Goal: Transaction & Acquisition: Download file/media

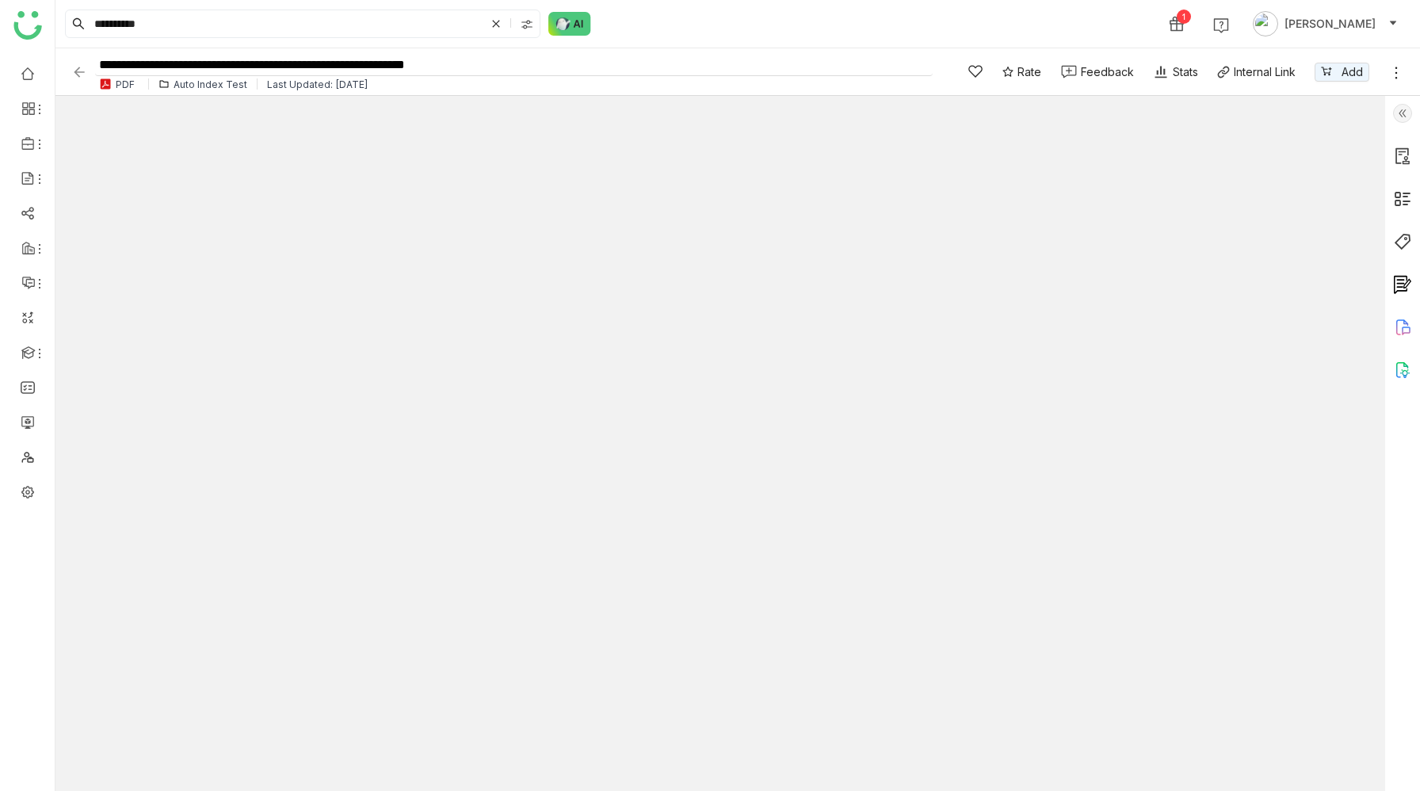
type input "*"
click at [78, 67] on img at bounding box center [79, 72] width 16 height 16
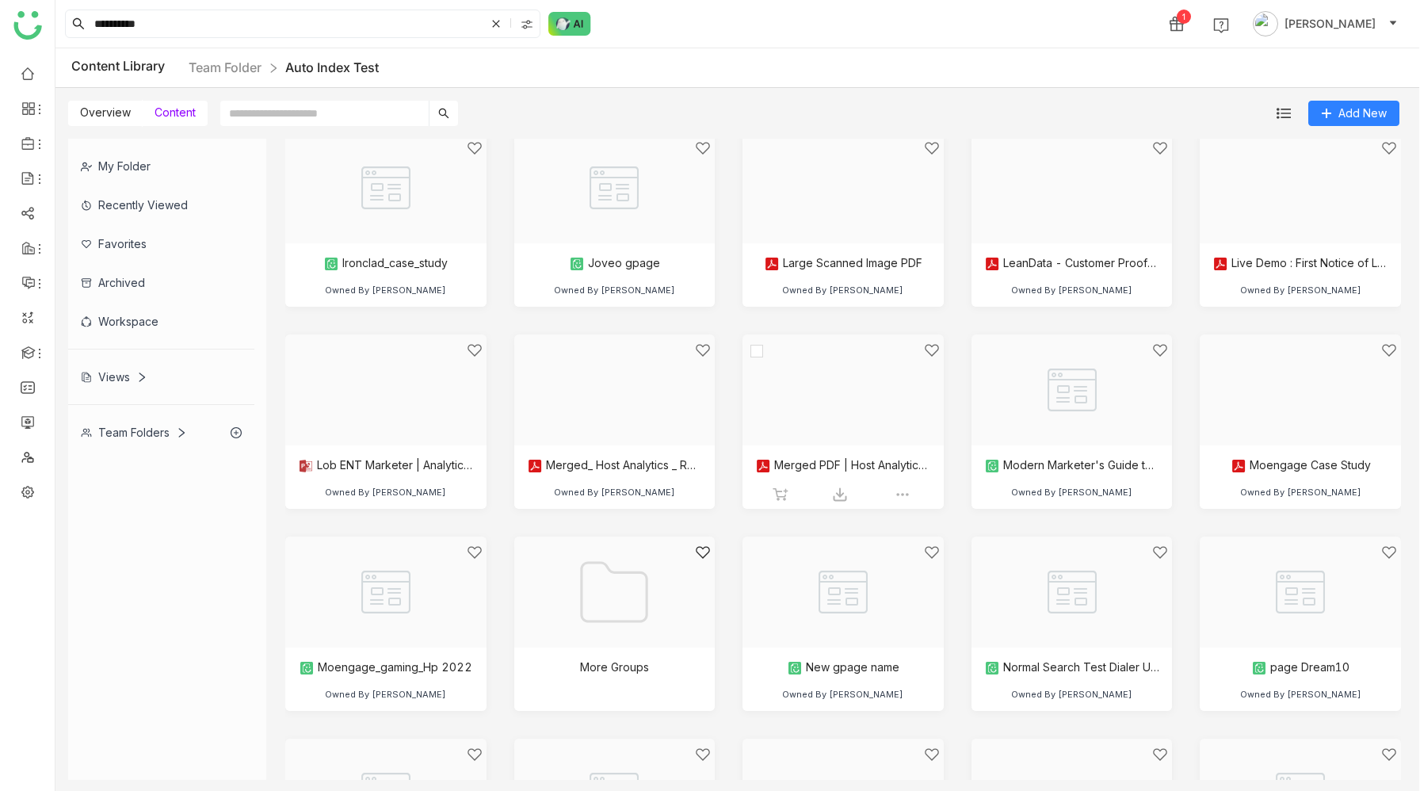
scroll to position [1832, 0]
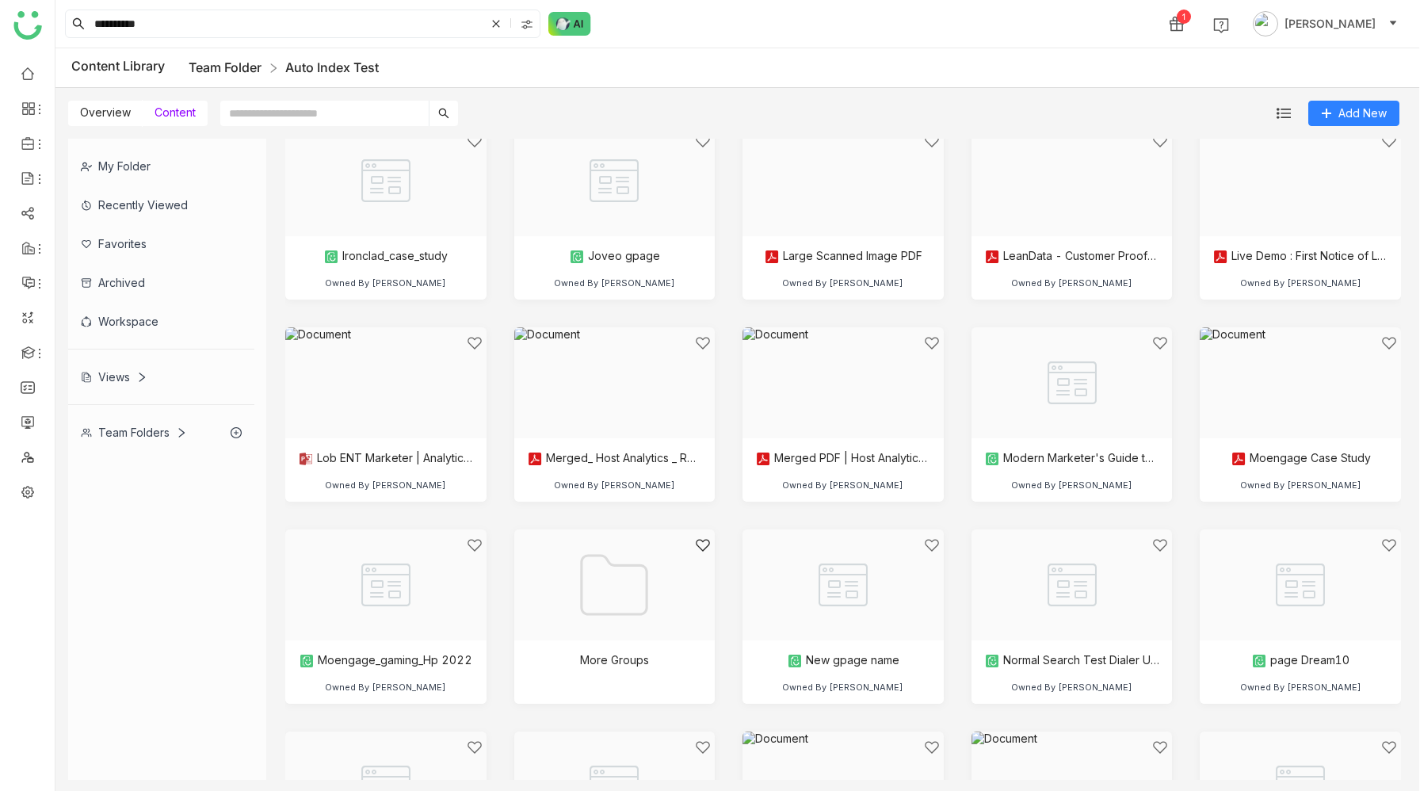
click at [237, 60] on link "Team Folder" at bounding box center [225, 67] width 73 height 16
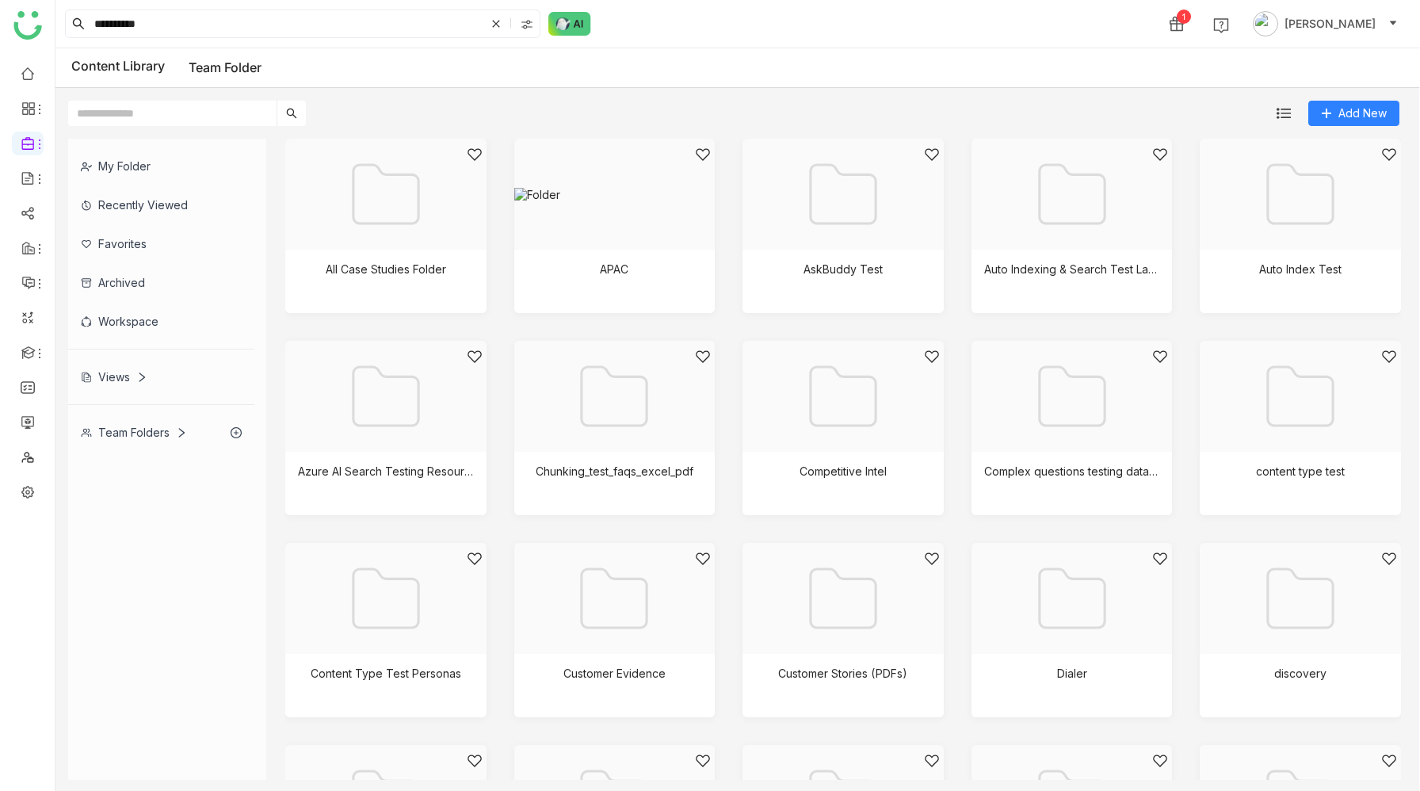
click at [237, 60] on link "Team Folder" at bounding box center [225, 67] width 73 height 16
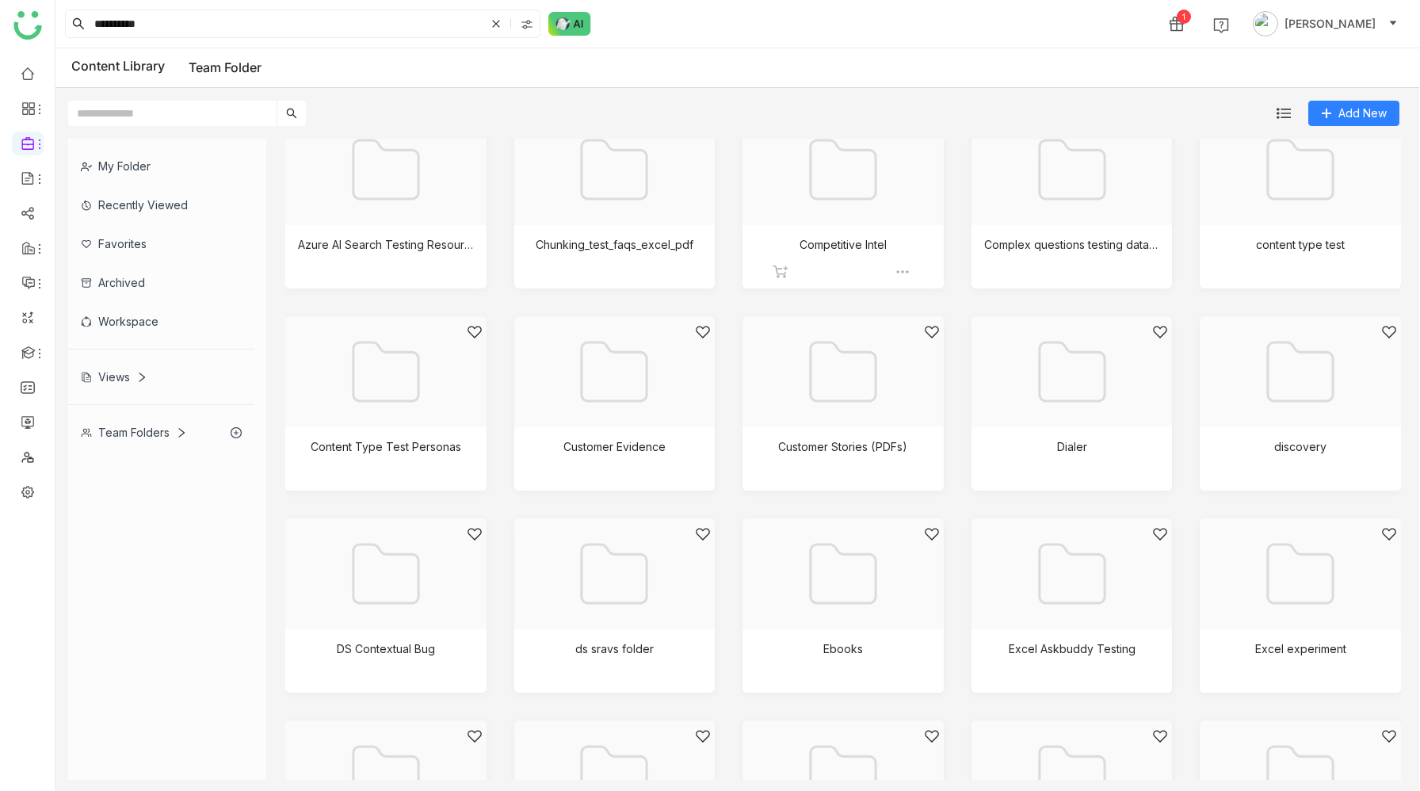
scroll to position [265, 0]
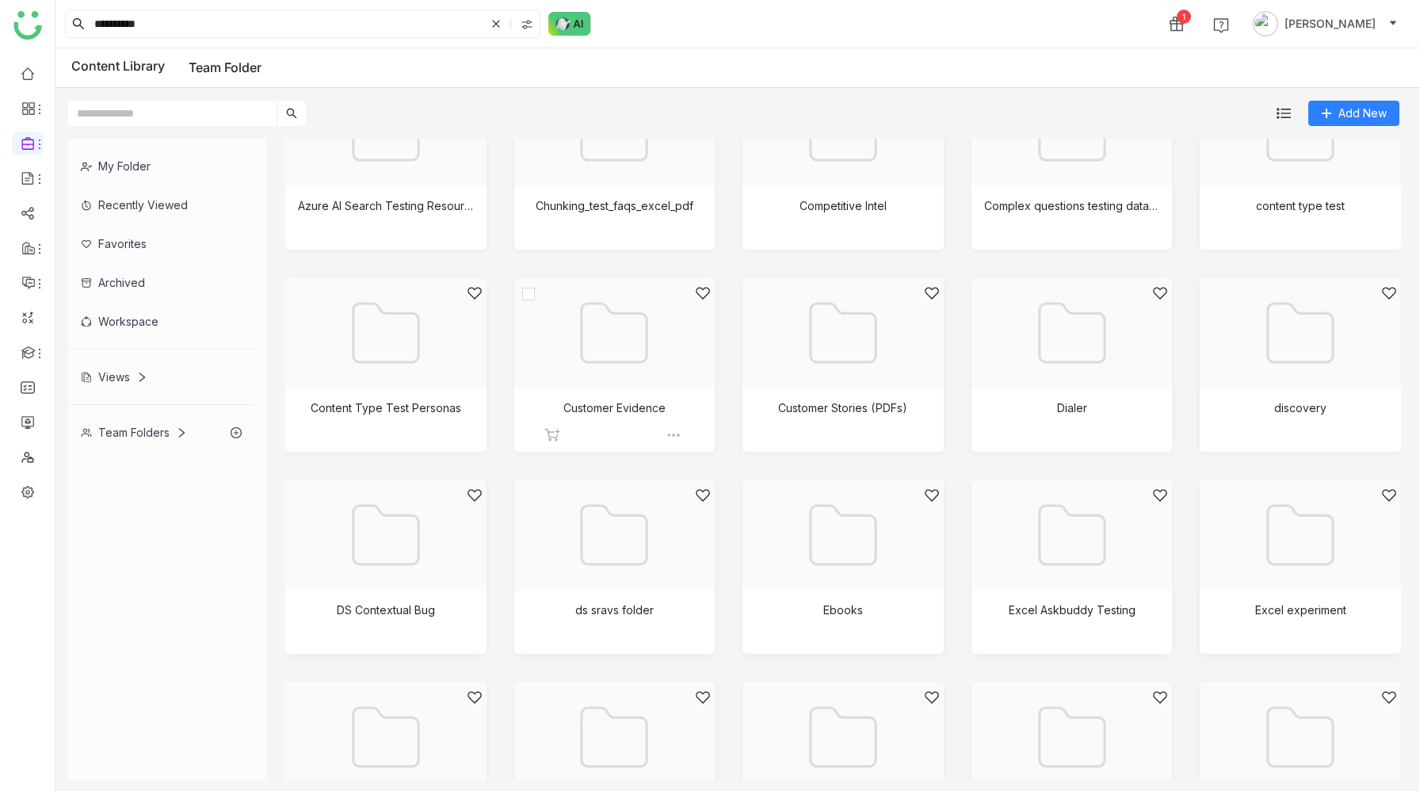
click at [633, 372] on div at bounding box center [609, 352] width 174 height 135
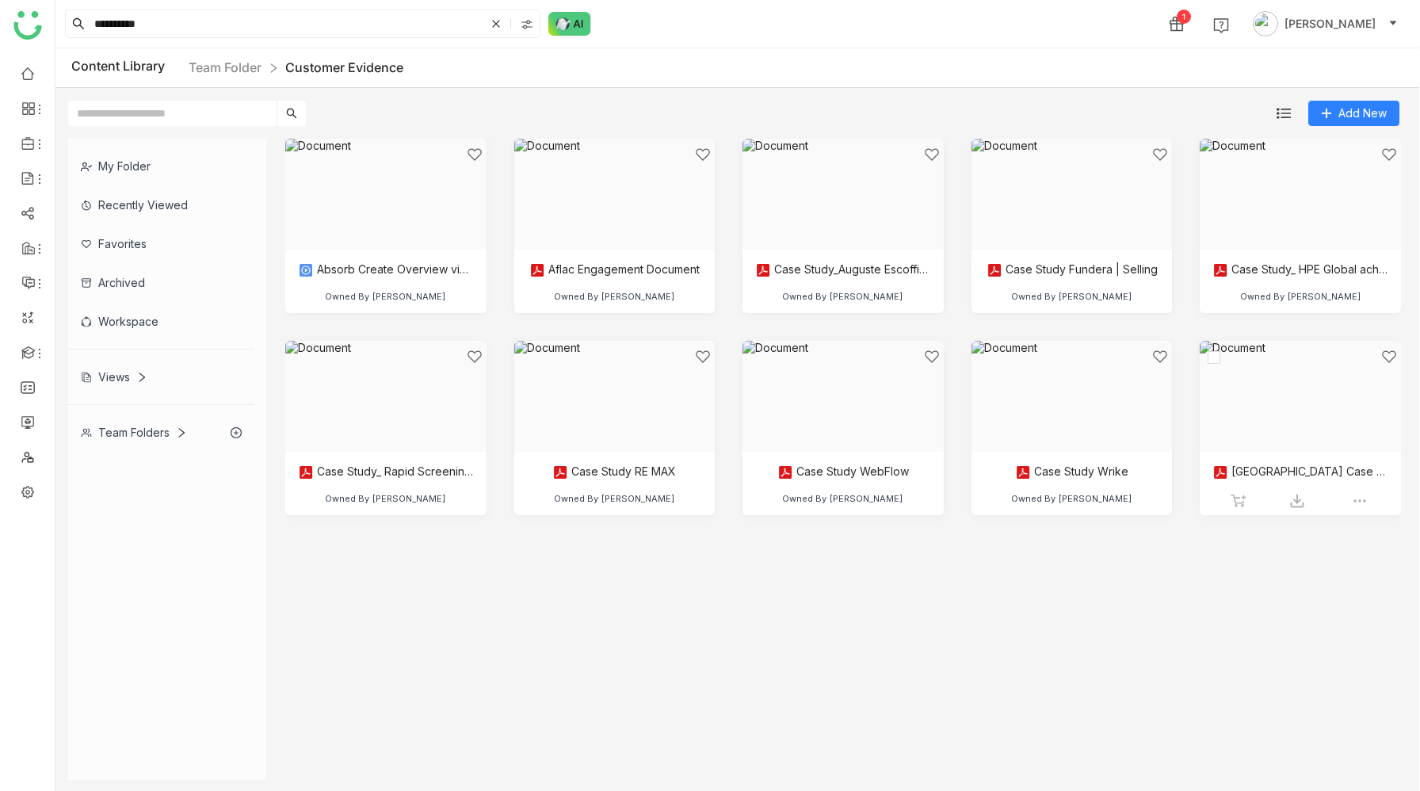
click at [1257, 384] on div at bounding box center [1294, 416] width 174 height 135
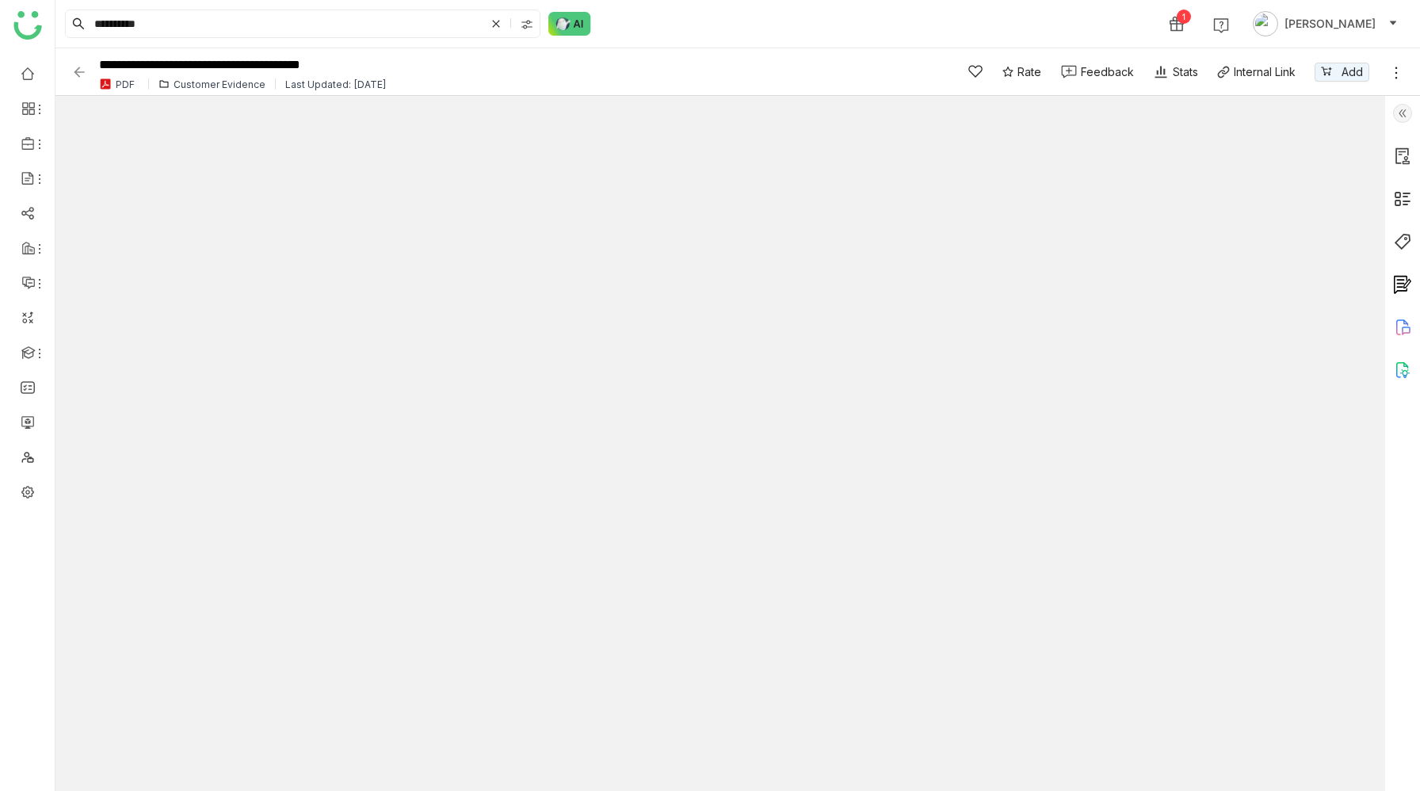
click at [1390, 73] on icon at bounding box center [1396, 73] width 16 height 16
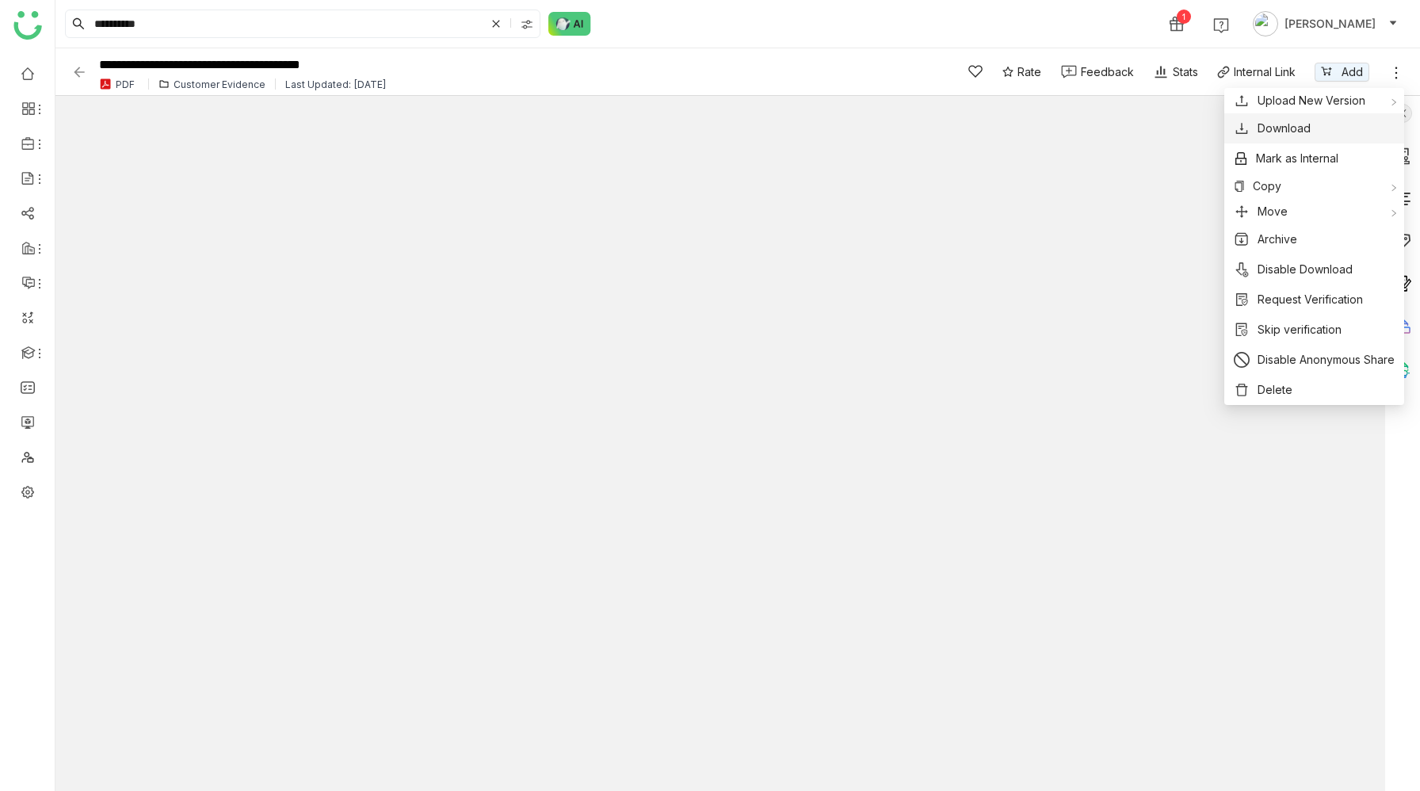
click at [1305, 122] on span "Download" at bounding box center [1283, 128] width 53 height 17
